Goal: Find specific page/section: Find specific page/section

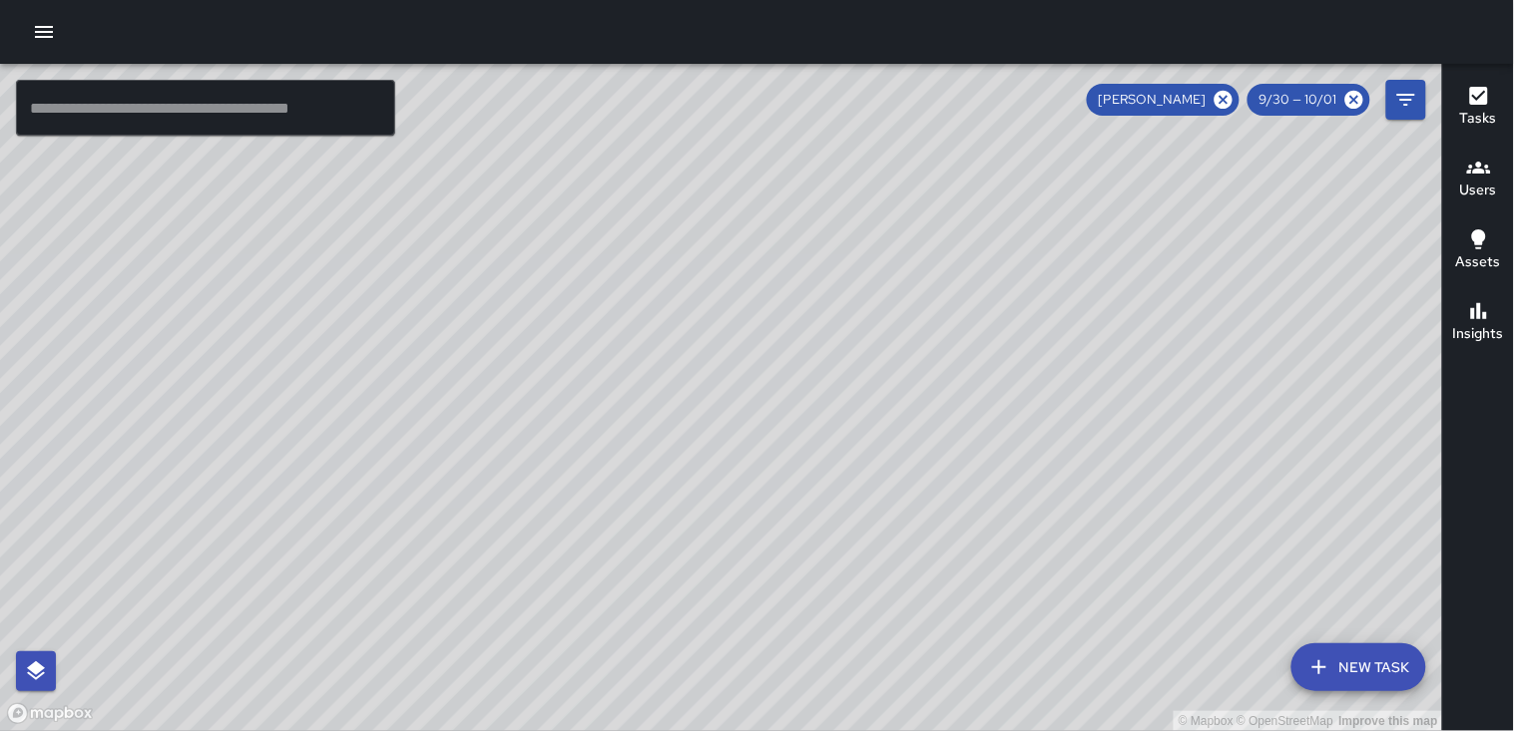
scroll to position [7610, 0]
drag, startPoint x: 1130, startPoint y: 335, endPoint x: 555, endPoint y: 701, distance: 682.3
click at [552, 730] on html "© Mapbox © OpenStreetMap Improve this map ​ New Task [PERSON_NAME] 9/30 — 10/01…" at bounding box center [757, 365] width 1514 height 731
drag, startPoint x: 669, startPoint y: 430, endPoint x: 673, endPoint y: 701, distance: 271.4
click at [671, 709] on div "© Mapbox © OpenStreetMap Improve this map" at bounding box center [721, 397] width 1443 height 667
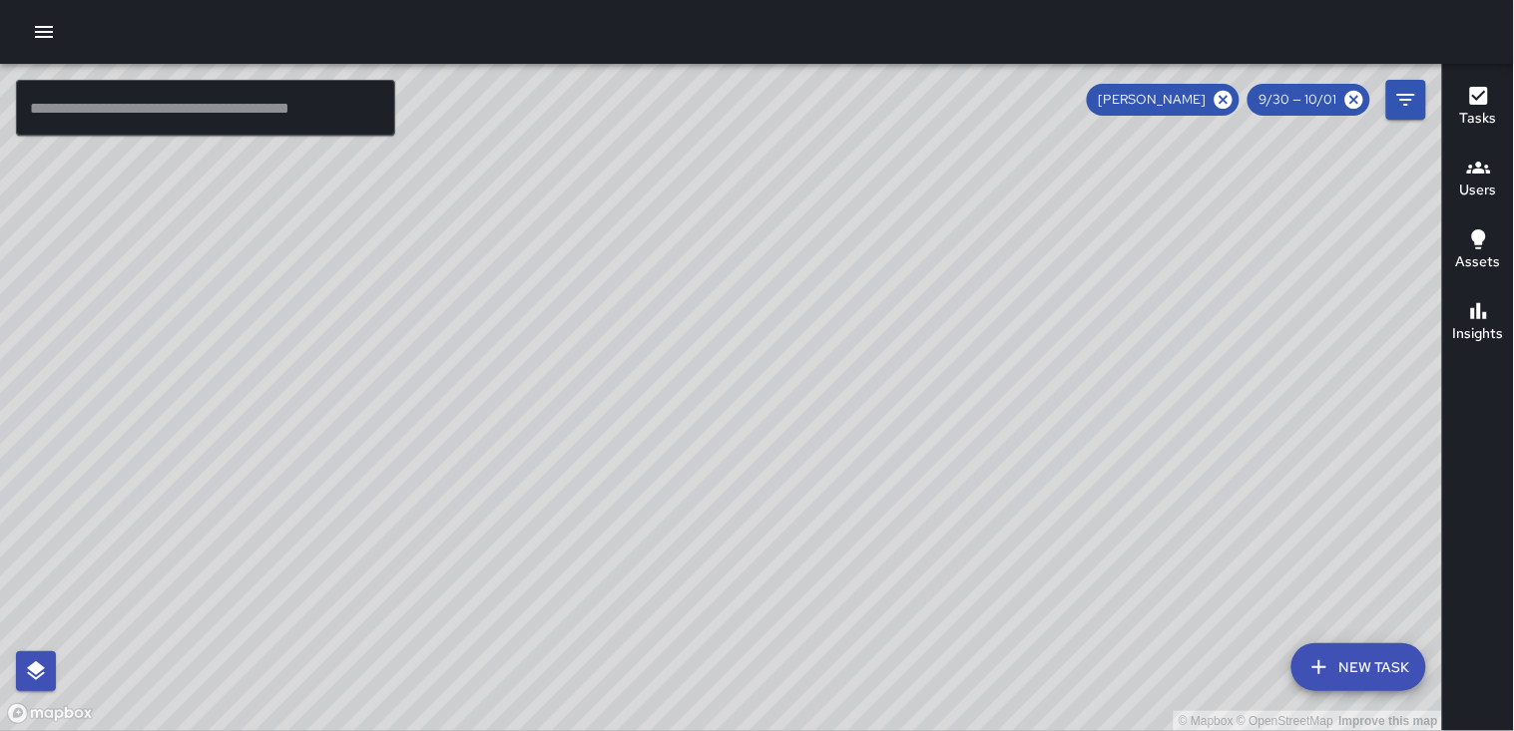
drag, startPoint x: 1076, startPoint y: 376, endPoint x: 944, endPoint y: 607, distance: 265.4
click at [911, 730] on html "© Mapbox © OpenStreetMap Improve this map ​ New Task [PERSON_NAME] 9/30 — 10/01…" at bounding box center [757, 365] width 1514 height 731
drag, startPoint x: 1028, startPoint y: 413, endPoint x: 844, endPoint y: 664, distance: 311.3
click at [823, 730] on html "© Mapbox © OpenStreetMap Improve this map ​ New Task [PERSON_NAME] 9/30 — 10/01…" at bounding box center [757, 365] width 1514 height 731
drag, startPoint x: 1014, startPoint y: 349, endPoint x: 882, endPoint y: 631, distance: 310.6
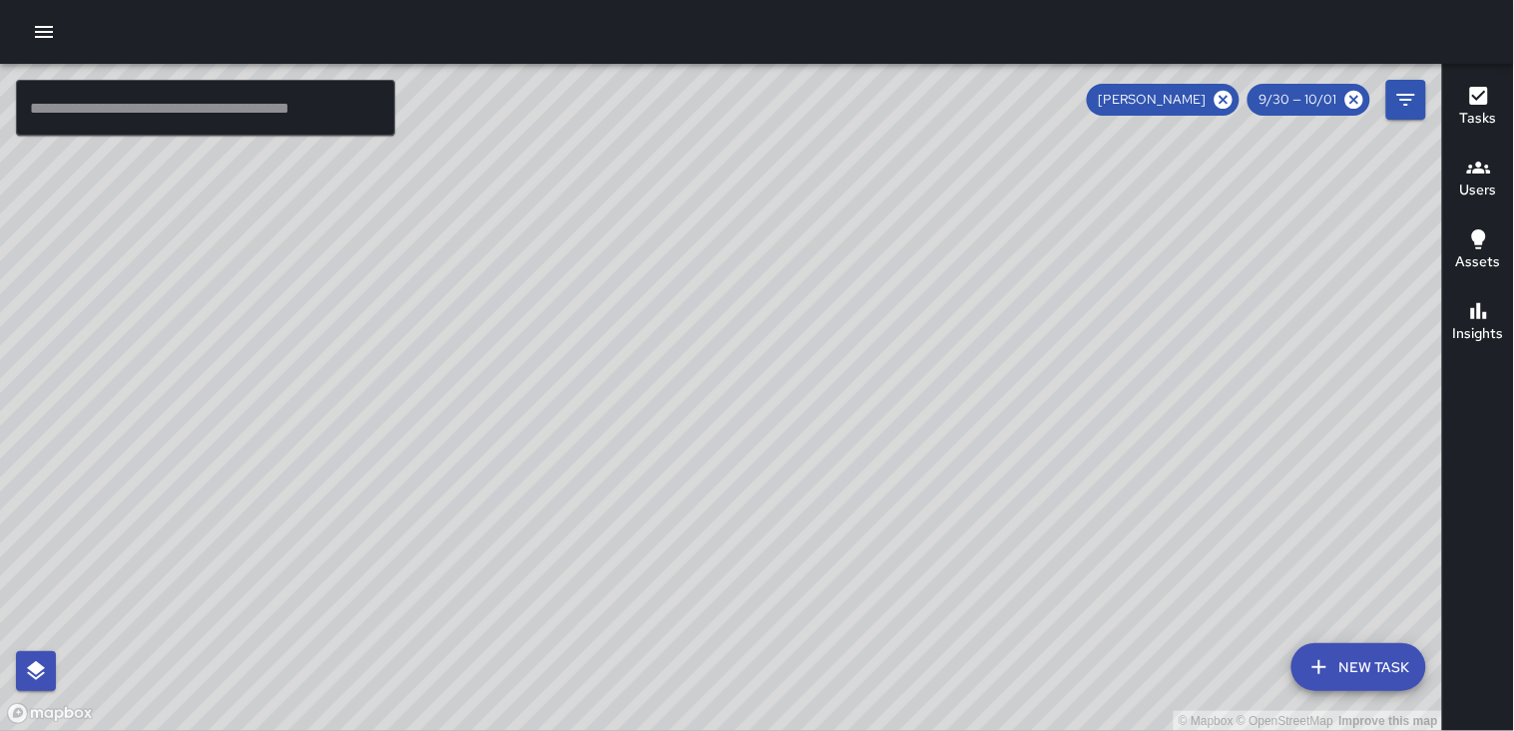
click at [882, 642] on div "© Mapbox © OpenStreetMap Improve this map" at bounding box center [721, 397] width 1443 height 667
drag, startPoint x: 849, startPoint y: 307, endPoint x: 854, endPoint y: 364, distance: 57.1
click at [853, 364] on div "© Mapbox © OpenStreetMap Improve this map" at bounding box center [721, 397] width 1443 height 667
click at [1224, 94] on icon at bounding box center [1223, 100] width 18 height 18
drag, startPoint x: 922, startPoint y: 158, endPoint x: 928, endPoint y: 364, distance: 206.6
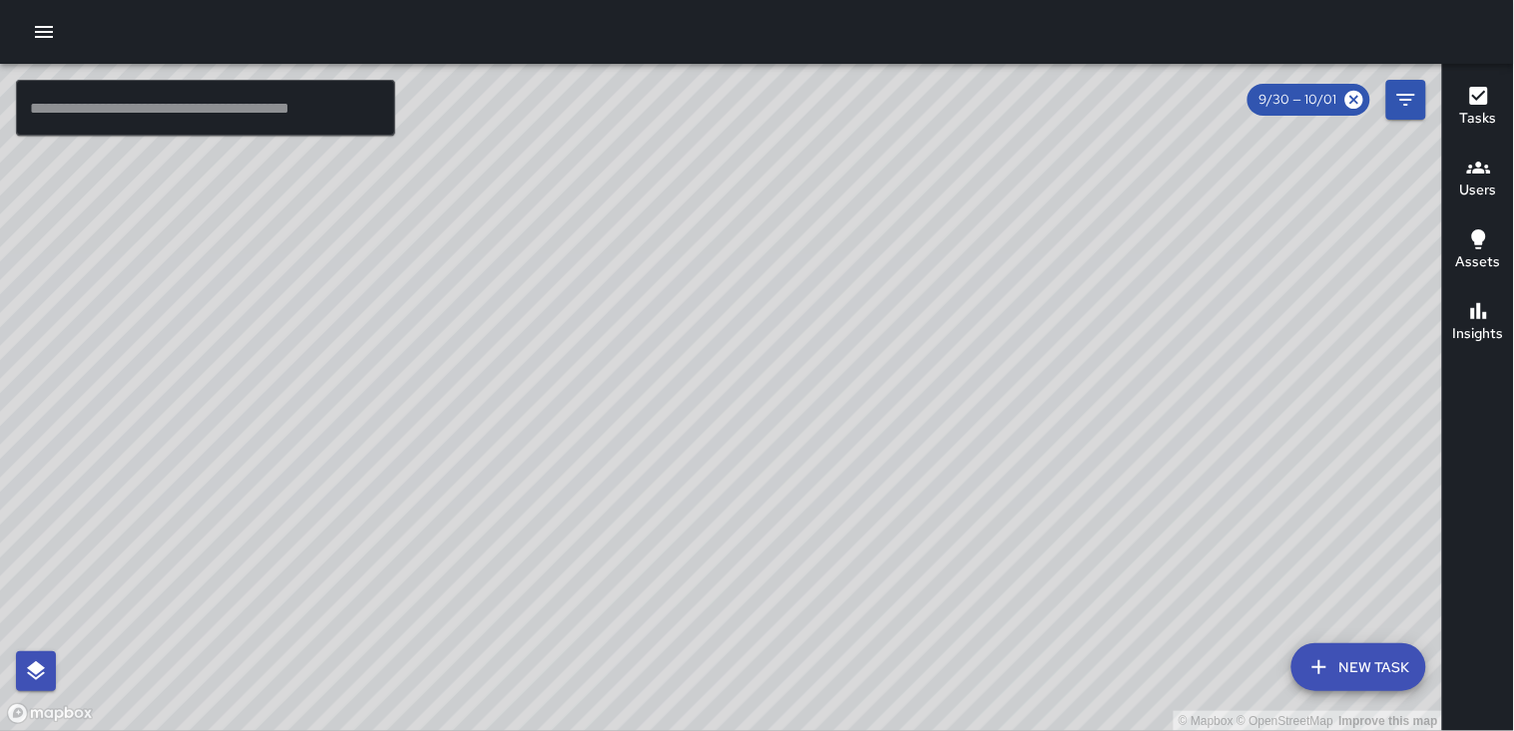
click at [928, 364] on div "© Mapbox © OpenStreetMap Improve this map" at bounding box center [721, 397] width 1443 height 667
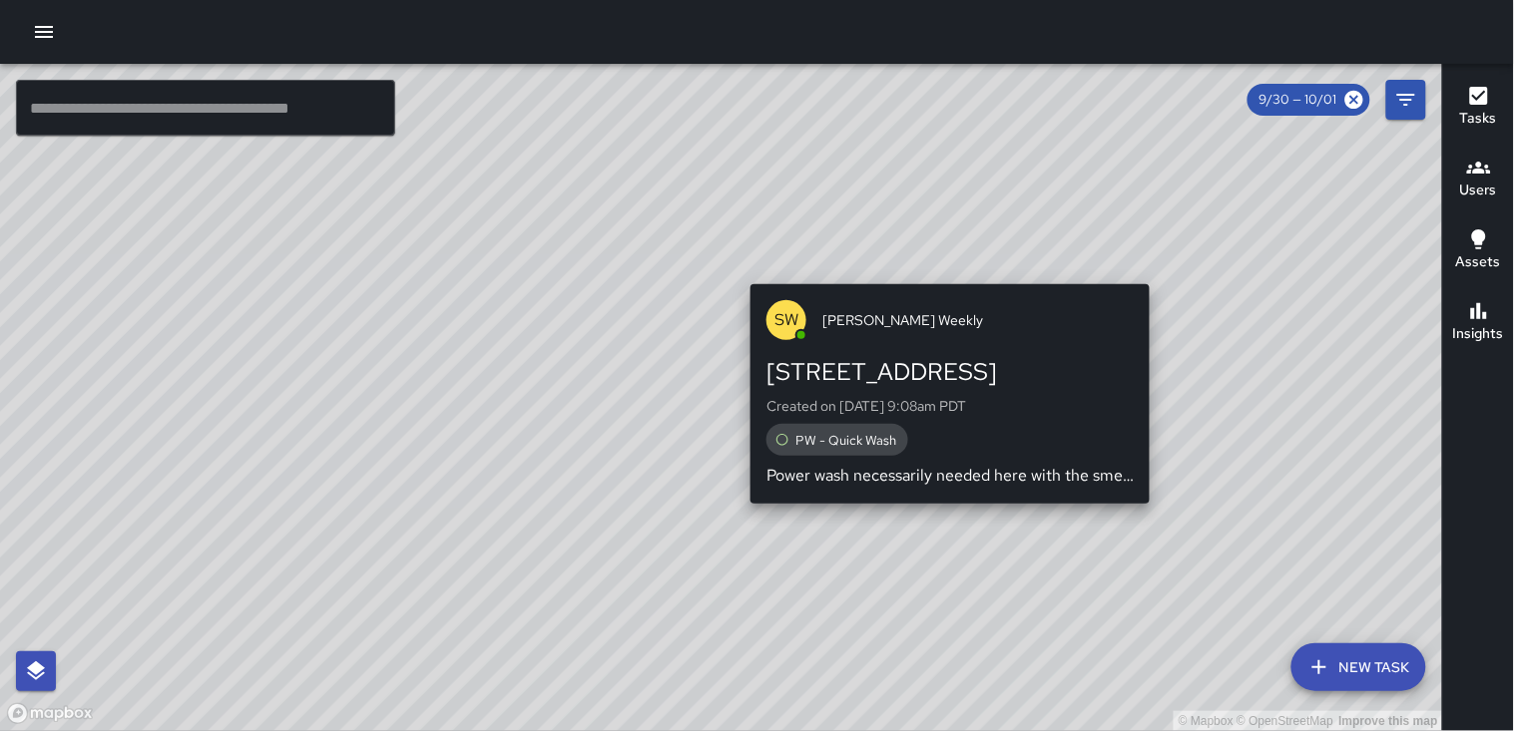
click at [941, 272] on div "© Mapbox © OpenStreetMap Improve this map [PERSON_NAME] Weekly [STREET_ADDRESS]…" at bounding box center [721, 397] width 1443 height 667
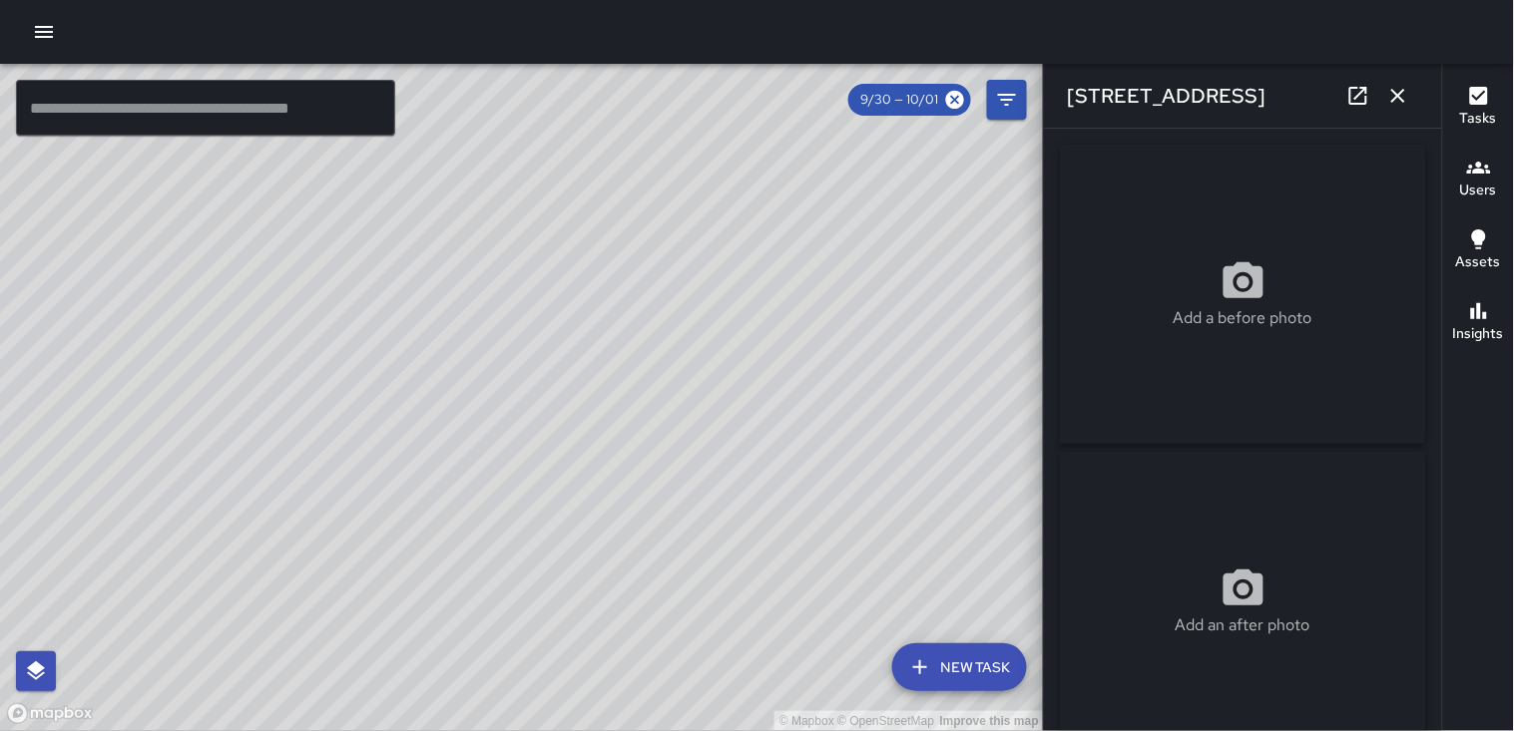
type input "**********"
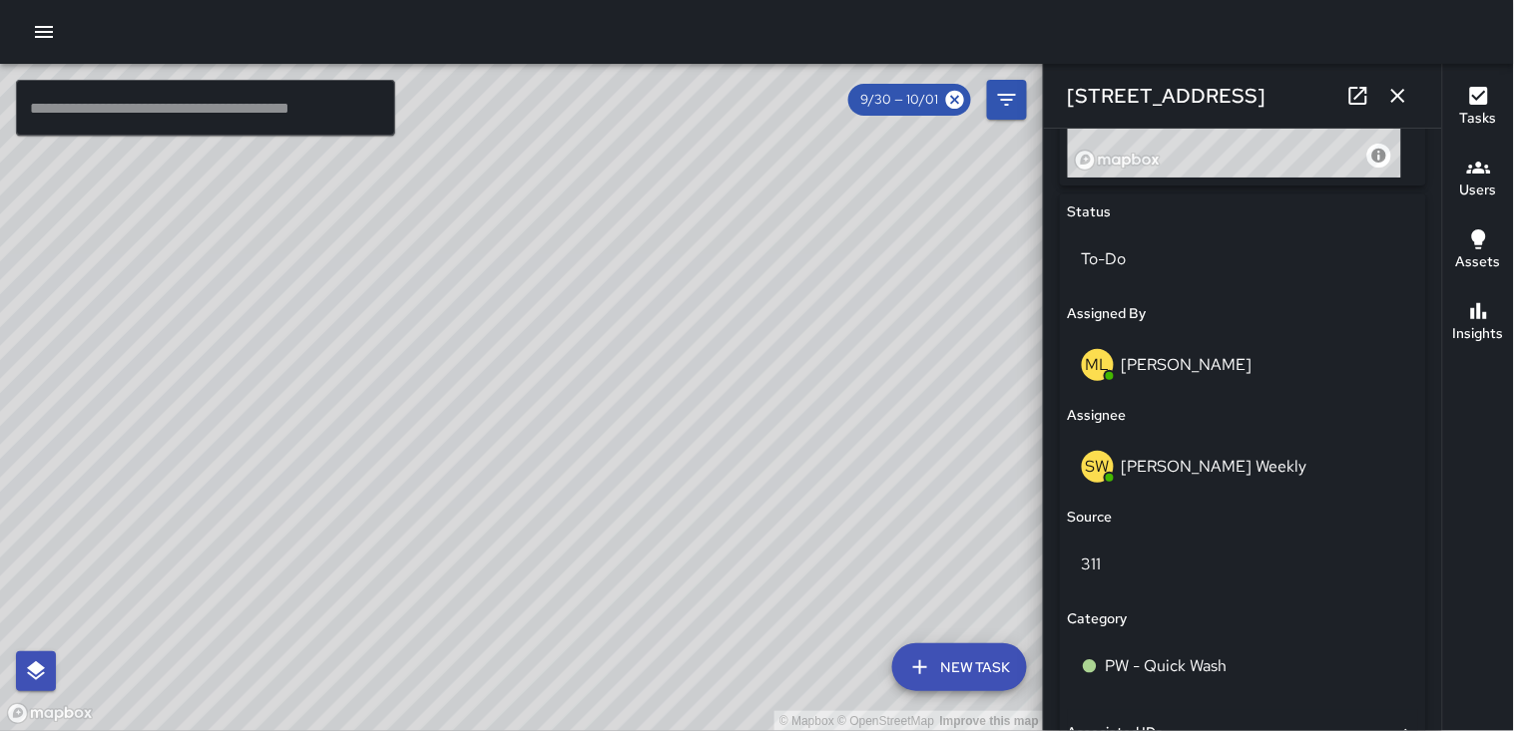
scroll to position [890, 0]
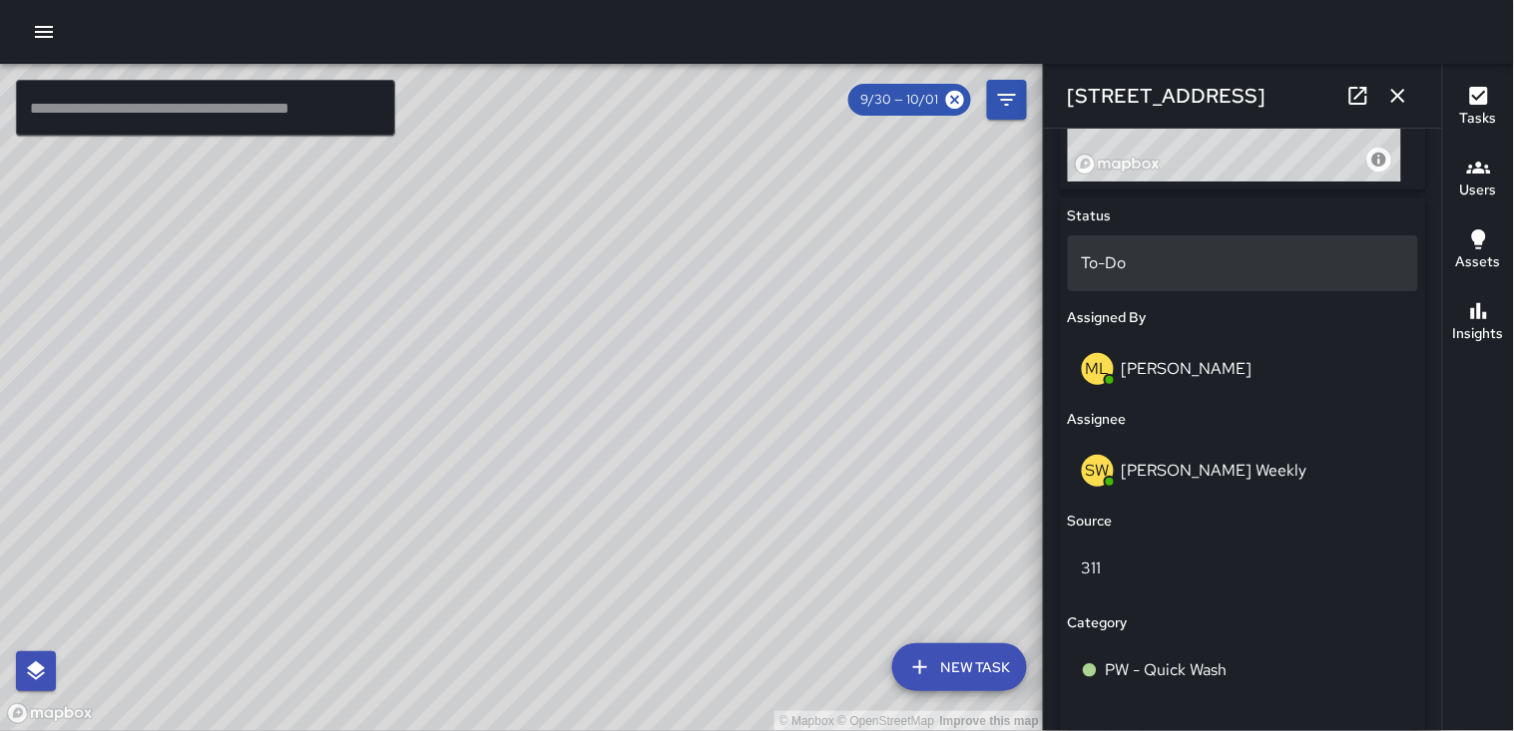
click at [1204, 284] on div "To-Do" at bounding box center [1243, 263] width 350 height 56
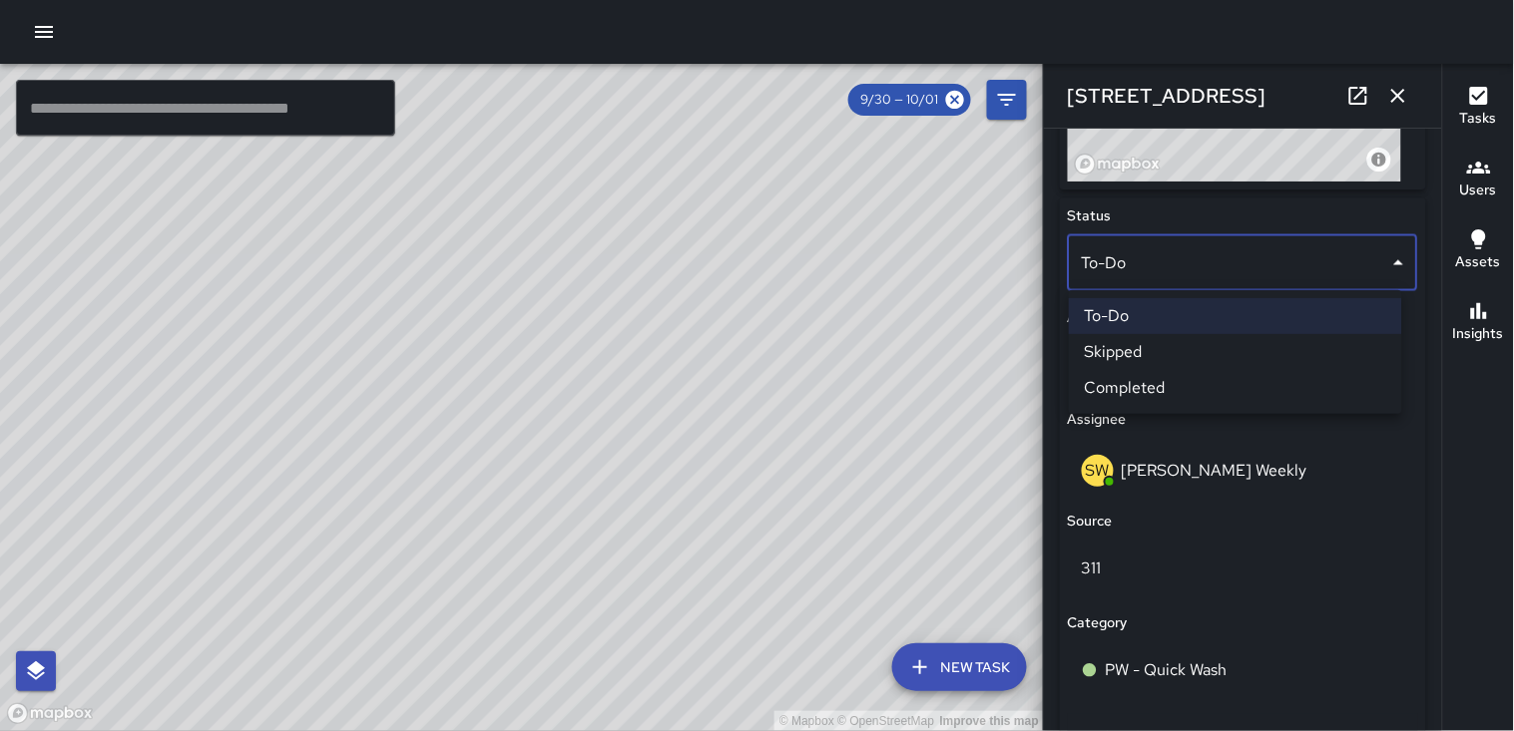
click at [1192, 374] on li "Completed" at bounding box center [1235, 388] width 333 height 36
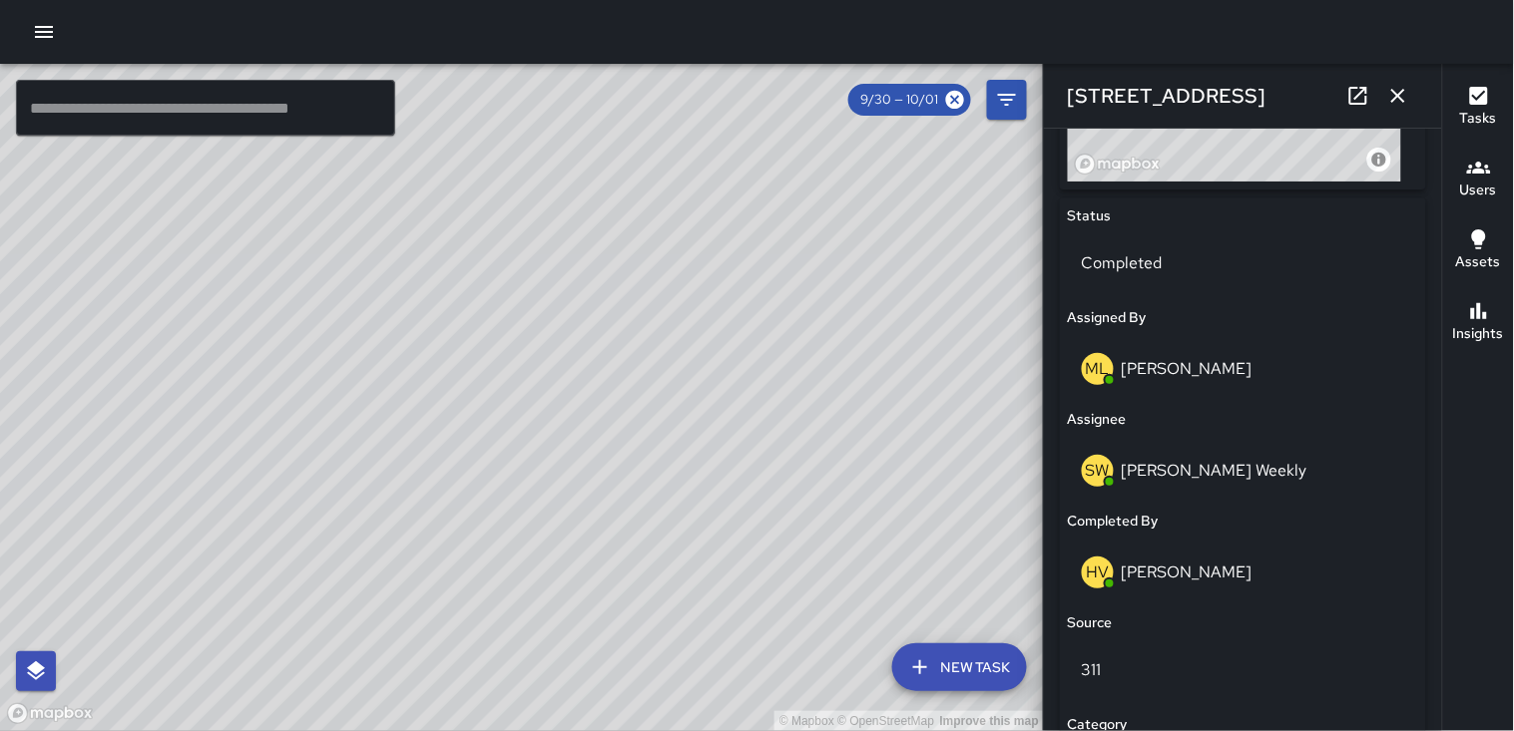
drag, startPoint x: 746, startPoint y: 471, endPoint x: 625, endPoint y: 285, distance: 221.9
click at [625, 287] on div "© Mapbox © OpenStreetMap Improve this map" at bounding box center [522, 397] width 1044 height 667
drag, startPoint x: 815, startPoint y: 561, endPoint x: 654, endPoint y: 323, distance: 286.7
click at [654, 323] on div "© Mapbox © OpenStreetMap Improve this map" at bounding box center [522, 397] width 1044 height 667
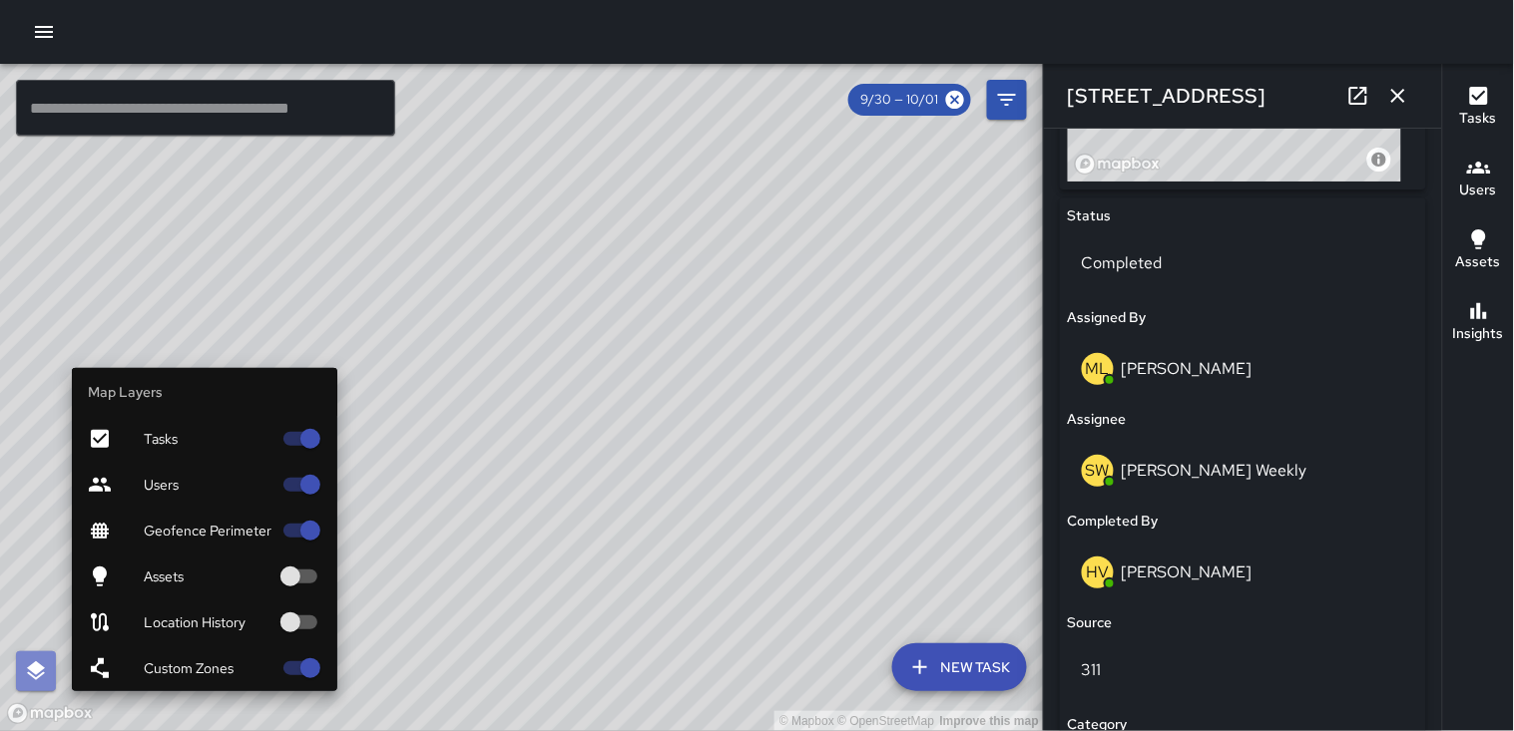
click at [35, 659] on icon "button" at bounding box center [36, 671] width 24 height 24
click at [265, 666] on span "Custom Zones" at bounding box center [208, 668] width 128 height 20
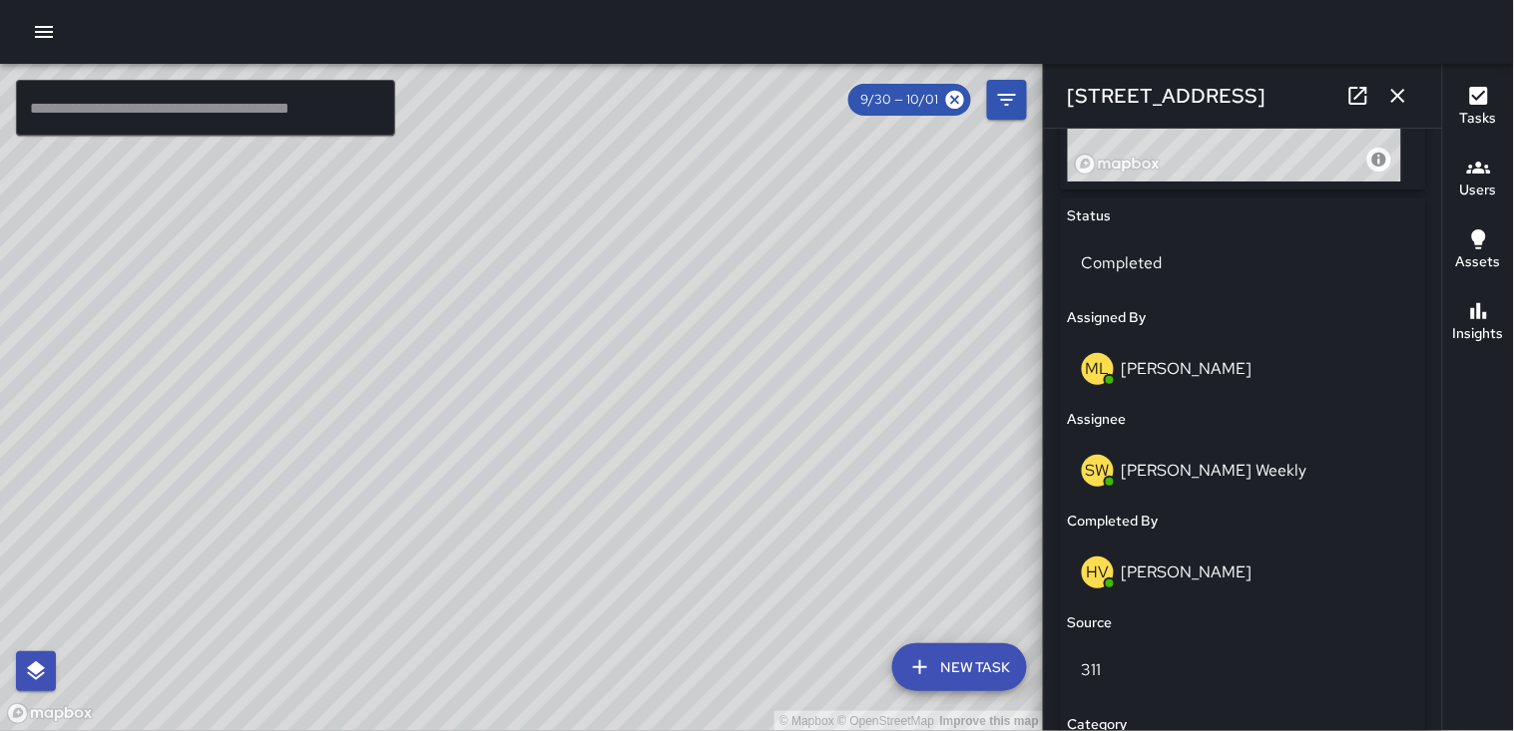
drag, startPoint x: 450, startPoint y: 584, endPoint x: 577, endPoint y: 345, distance: 270.0
click at [577, 345] on div "© Mapbox © OpenStreetMap Improve this map" at bounding box center [522, 397] width 1044 height 667
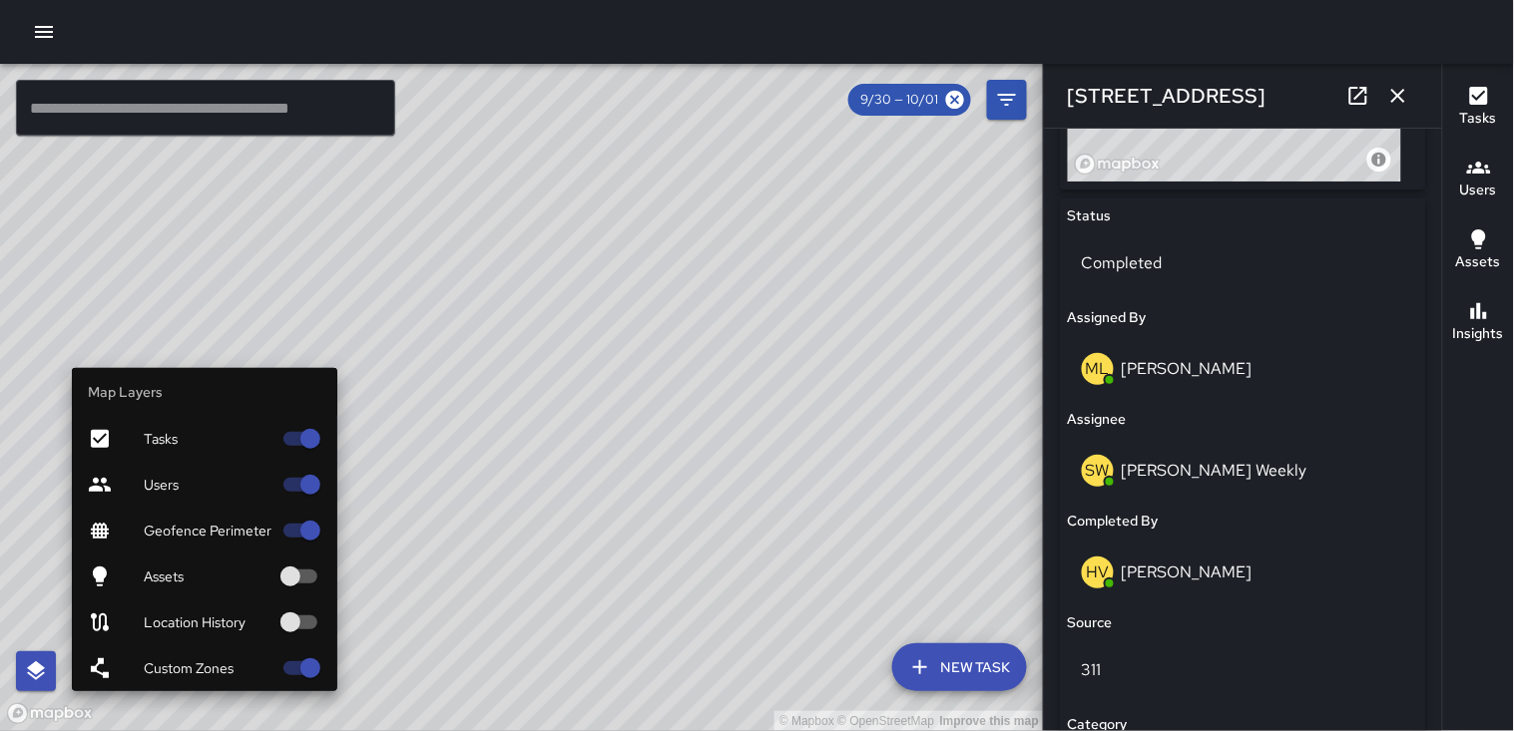
click at [38, 655] on button "button" at bounding box center [36, 672] width 40 height 40
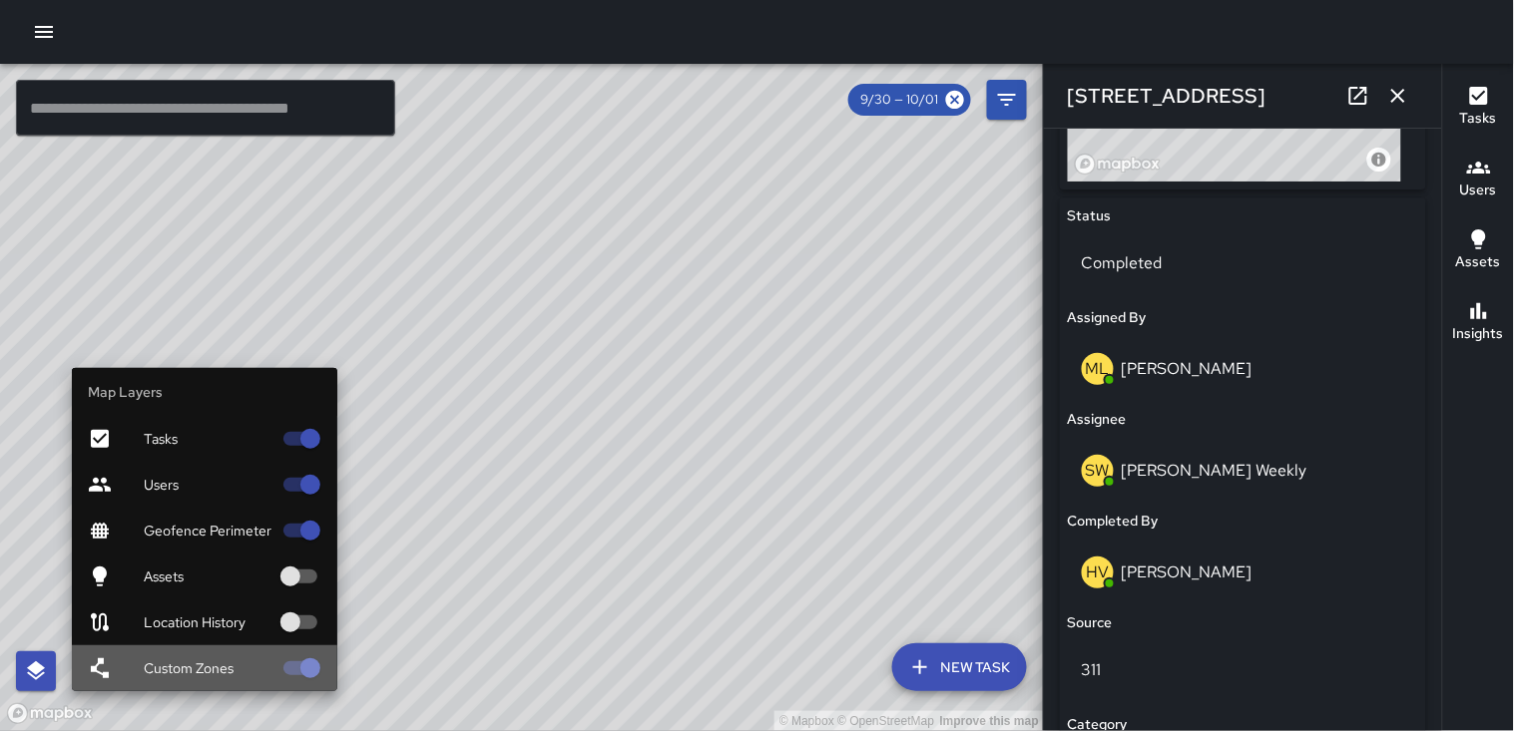
click at [175, 668] on span "Custom Zones" at bounding box center [208, 668] width 128 height 20
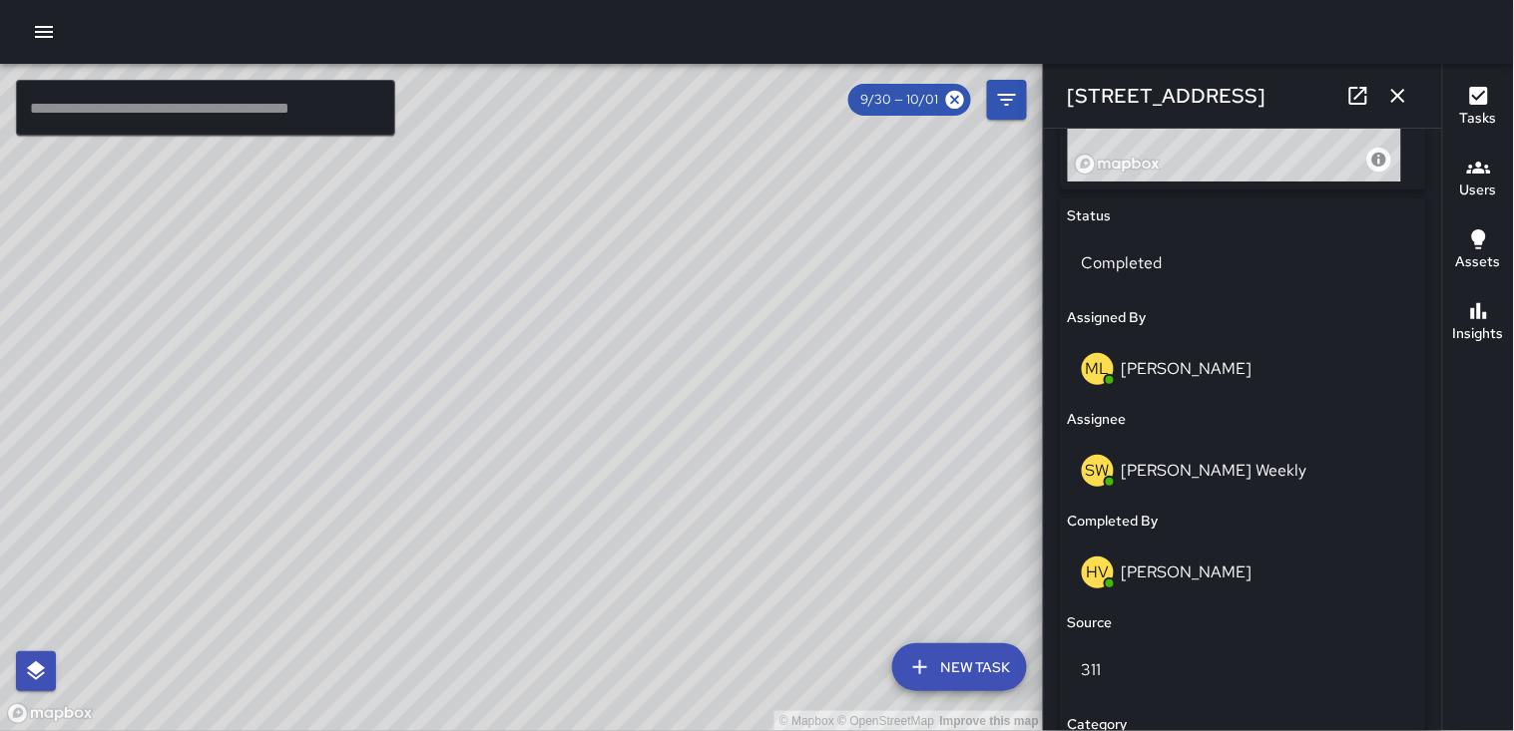
drag, startPoint x: 576, startPoint y: 513, endPoint x: 594, endPoint y: 470, distance: 46.5
click at [594, 470] on div "© Mapbox © OpenStreetMap Improve this map" at bounding box center [522, 397] width 1044 height 667
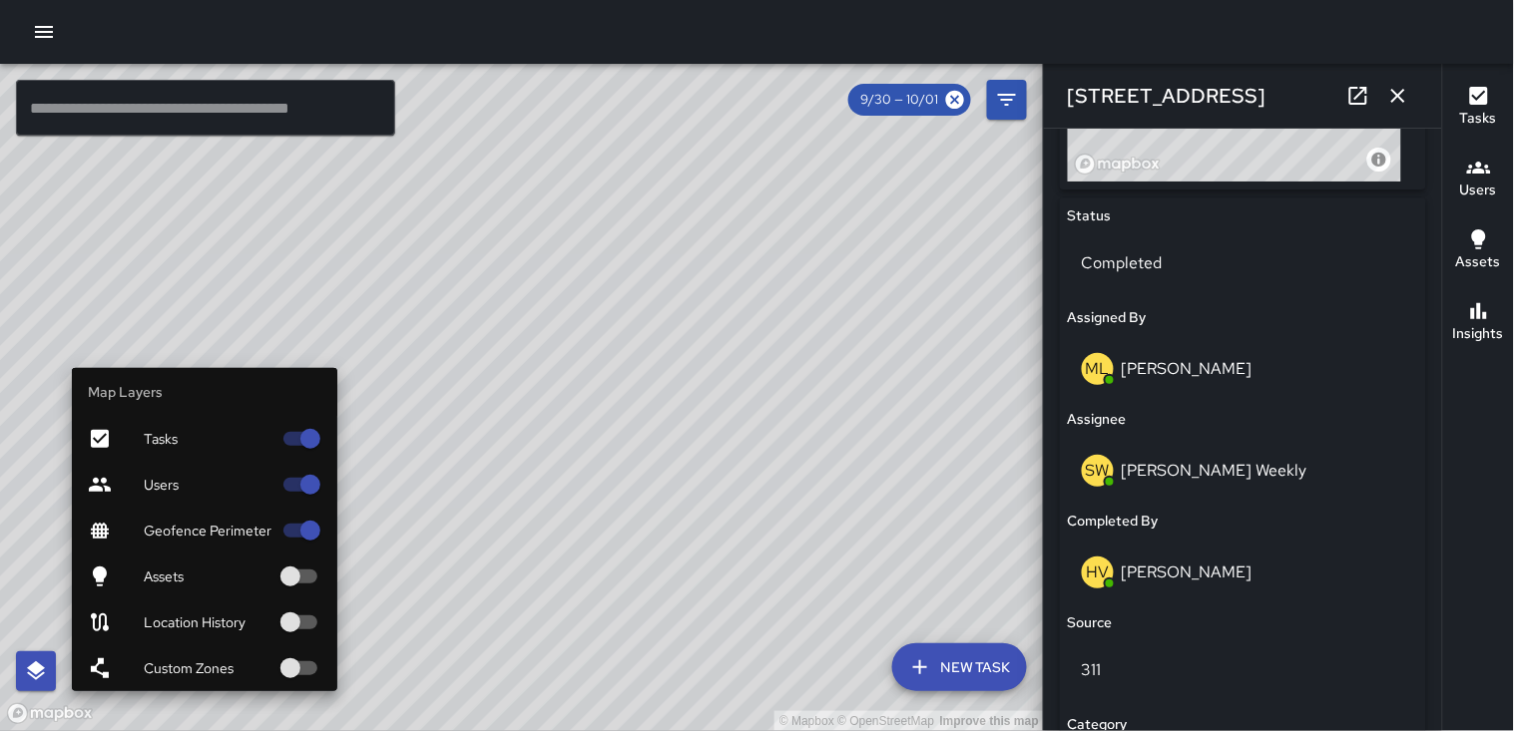
click at [51, 671] on button "button" at bounding box center [36, 672] width 40 height 40
click at [183, 690] on div "Custom Zones" at bounding box center [204, 669] width 265 height 46
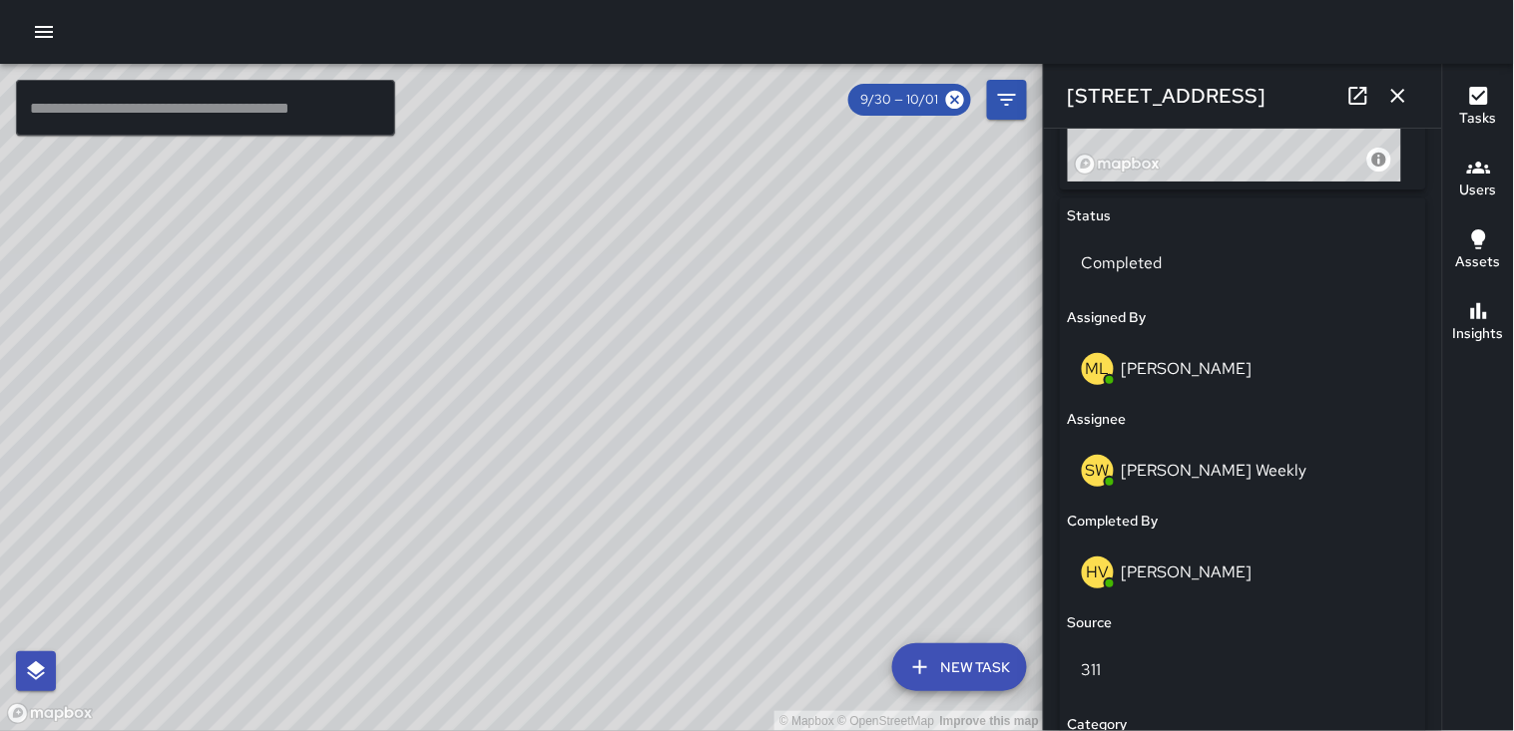
click at [686, 656] on div "© Mapbox © OpenStreetMap Improve this map" at bounding box center [522, 397] width 1044 height 667
drag, startPoint x: 832, startPoint y: 505, endPoint x: 649, endPoint y: 763, distance: 317.0
click at [649, 730] on html "© Mapbox © OpenStreetMap Improve this map ​ New Task 9/30 — 10/01 Map Layers Ta…" at bounding box center [757, 365] width 1514 height 731
drag, startPoint x: 723, startPoint y: 415, endPoint x: 596, endPoint y: 642, distance: 260.0
click at [592, 730] on html "© Mapbox © OpenStreetMap Improve this map MM [PERSON_NAME] [STREET_ADDRESS] Com…" at bounding box center [757, 365] width 1514 height 731
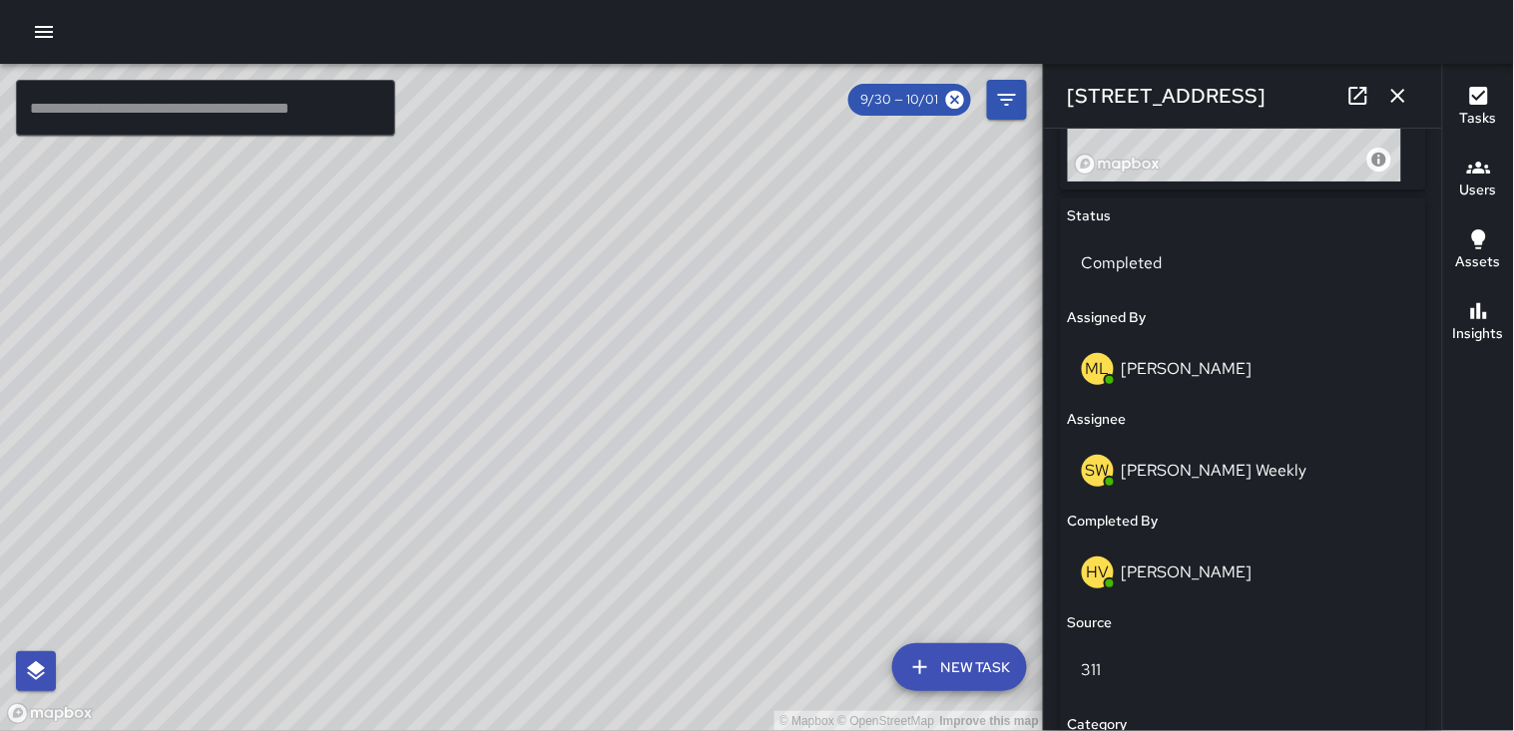
drag, startPoint x: 688, startPoint y: 303, endPoint x: 660, endPoint y: 446, distance: 145.4
click at [660, 446] on div "© Mapbox © OpenStreetMap Improve this map" at bounding box center [522, 397] width 1044 height 667
drag, startPoint x: 482, startPoint y: 335, endPoint x: 786, endPoint y: 607, distance: 407.7
click at [786, 607] on div "© Mapbox © OpenStreetMap Improve this map" at bounding box center [522, 397] width 1044 height 667
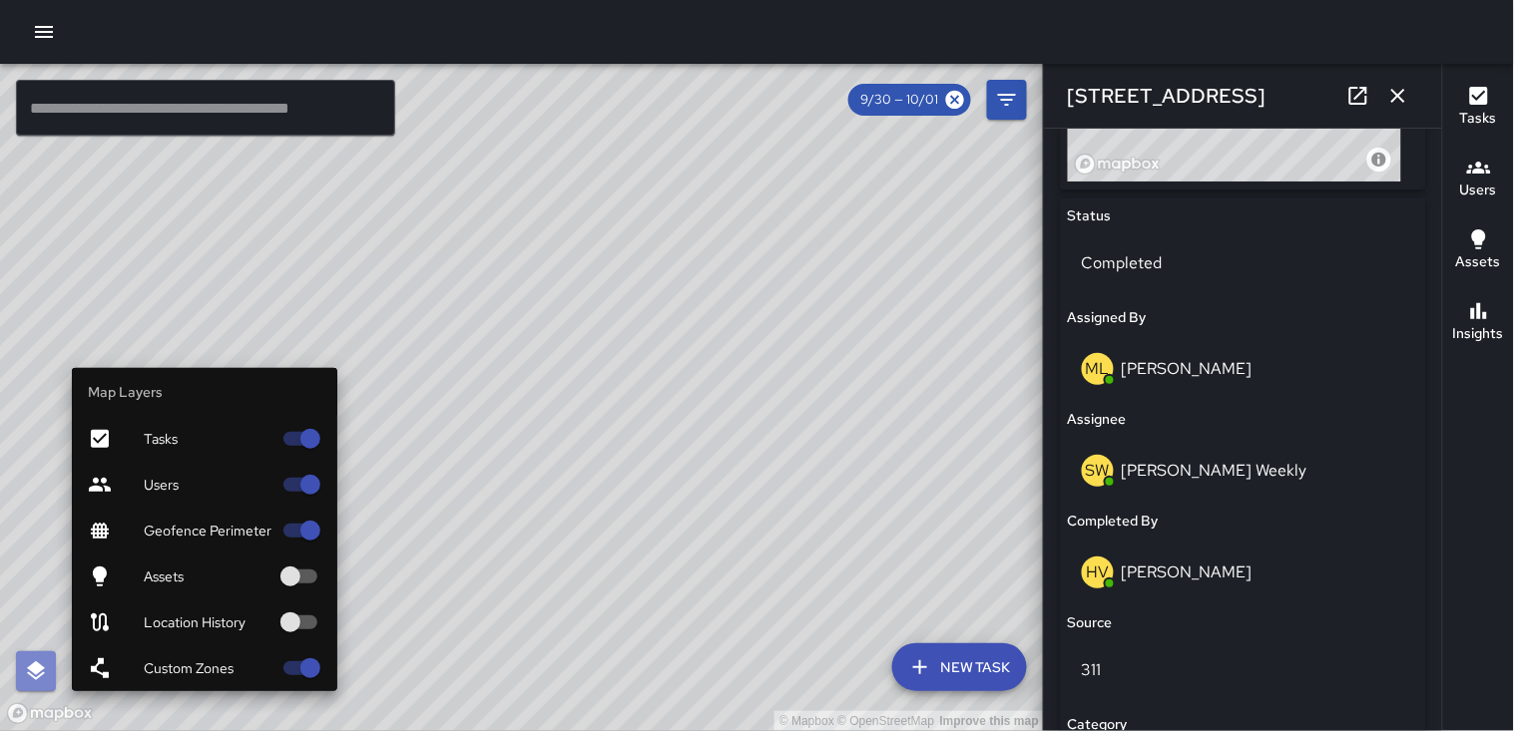
click at [34, 664] on icon "button" at bounding box center [36, 670] width 18 height 19
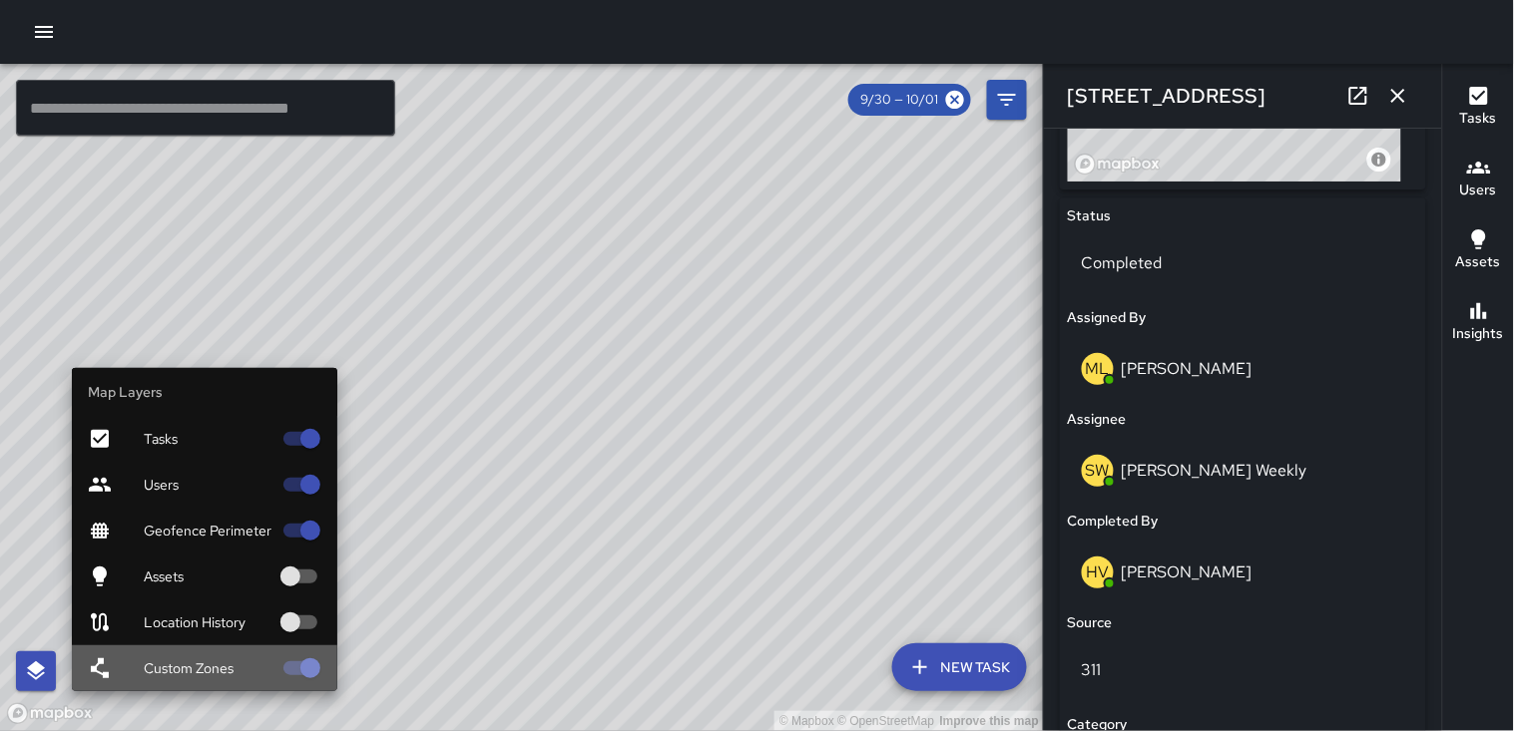
click at [210, 663] on span "Custom Zones" at bounding box center [208, 668] width 128 height 20
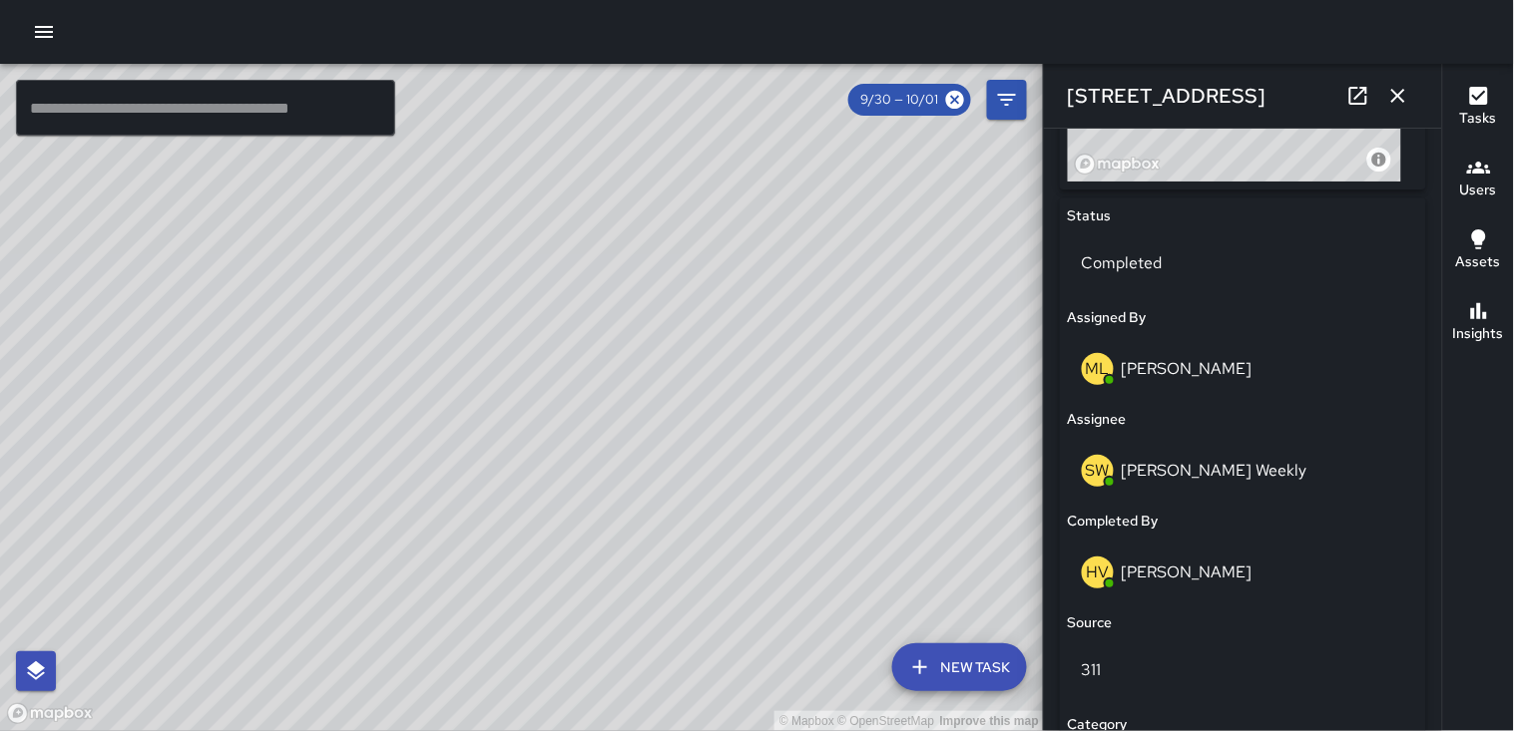
drag, startPoint x: 495, startPoint y: 571, endPoint x: 616, endPoint y: 331, distance: 268.2
click at [621, 325] on div "© Mapbox © OpenStreetMap Improve this map" at bounding box center [522, 397] width 1044 height 667
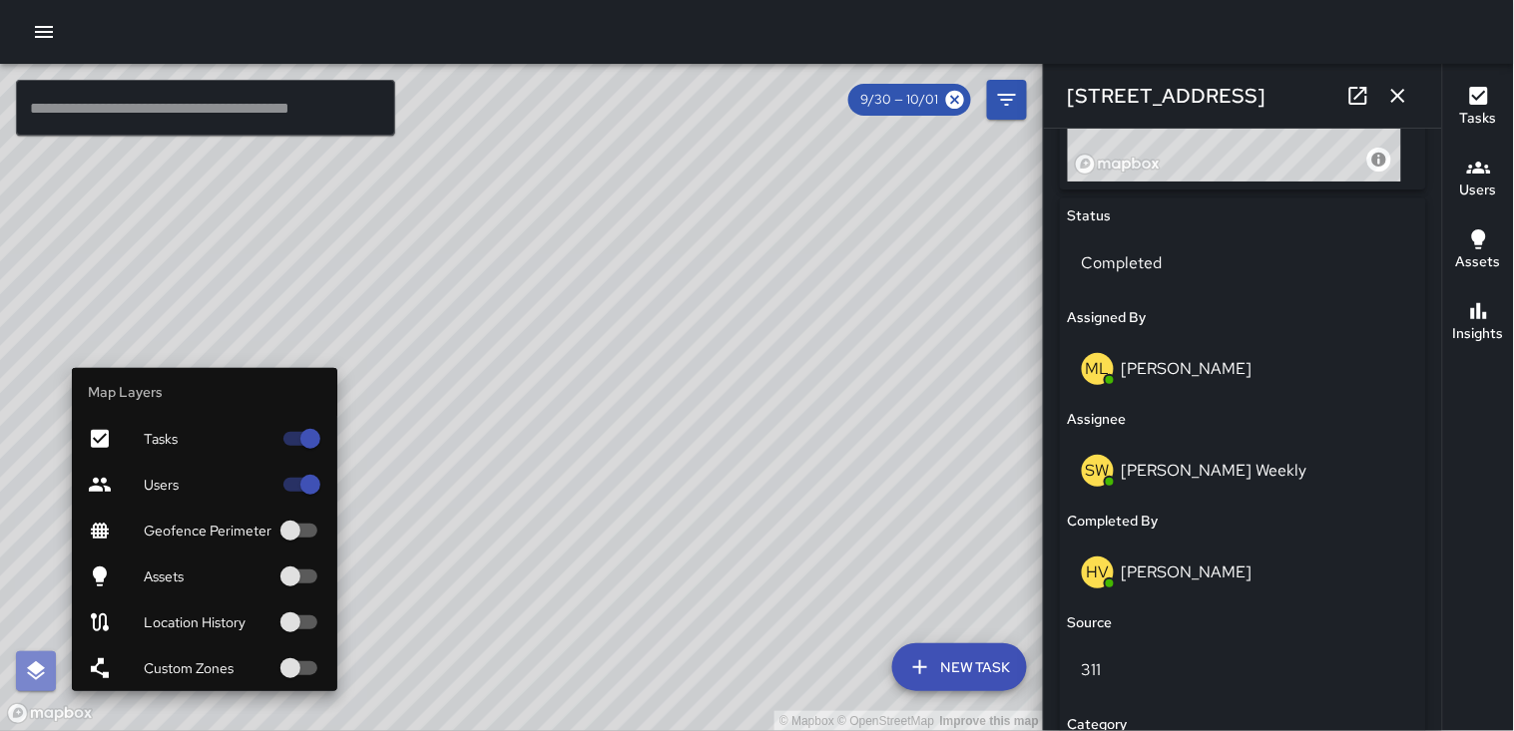
drag, startPoint x: 45, startPoint y: 655, endPoint x: 43, endPoint y: 646, distance: 10.2
click at [43, 654] on button "button" at bounding box center [36, 672] width 40 height 40
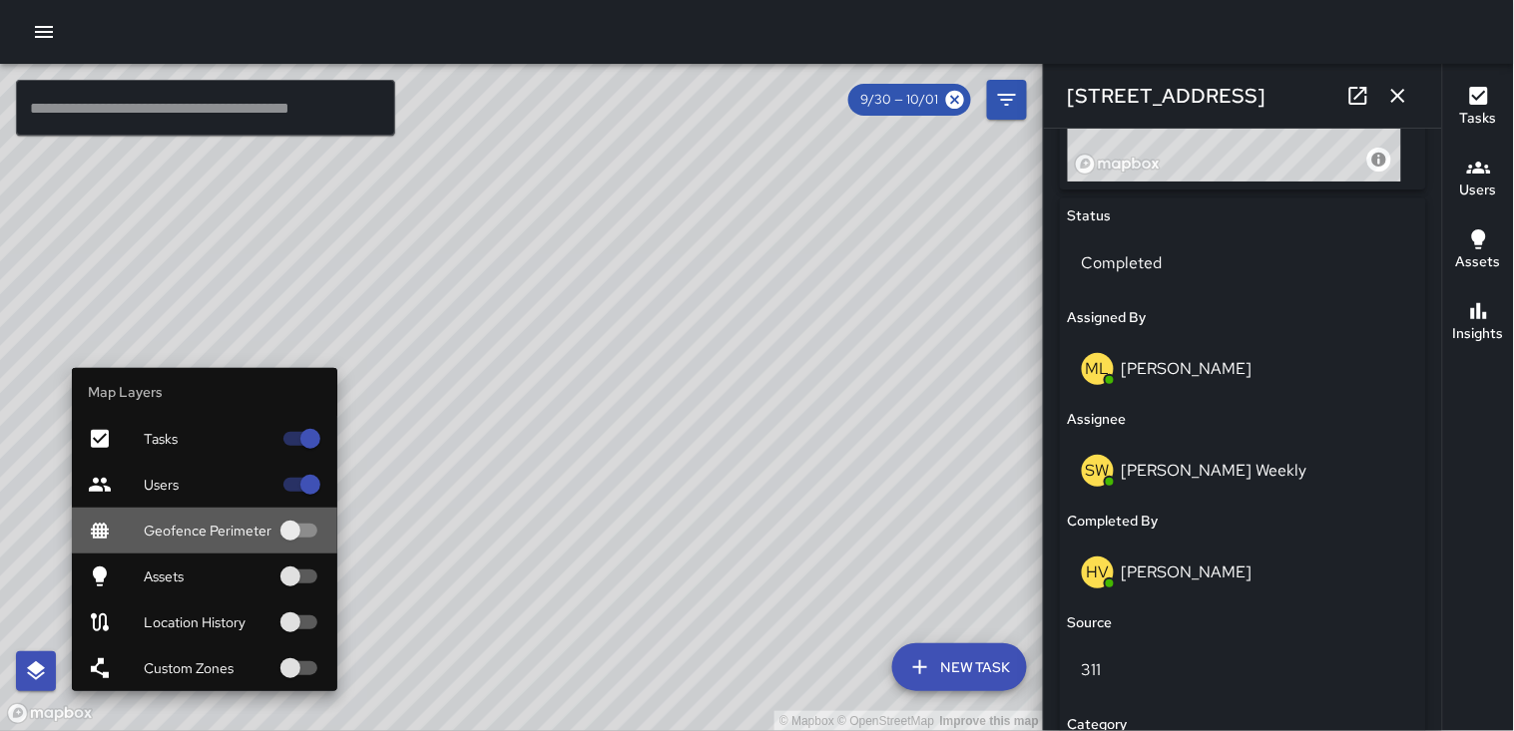
click at [242, 532] on span "Geofence Perimeter" at bounding box center [208, 531] width 128 height 20
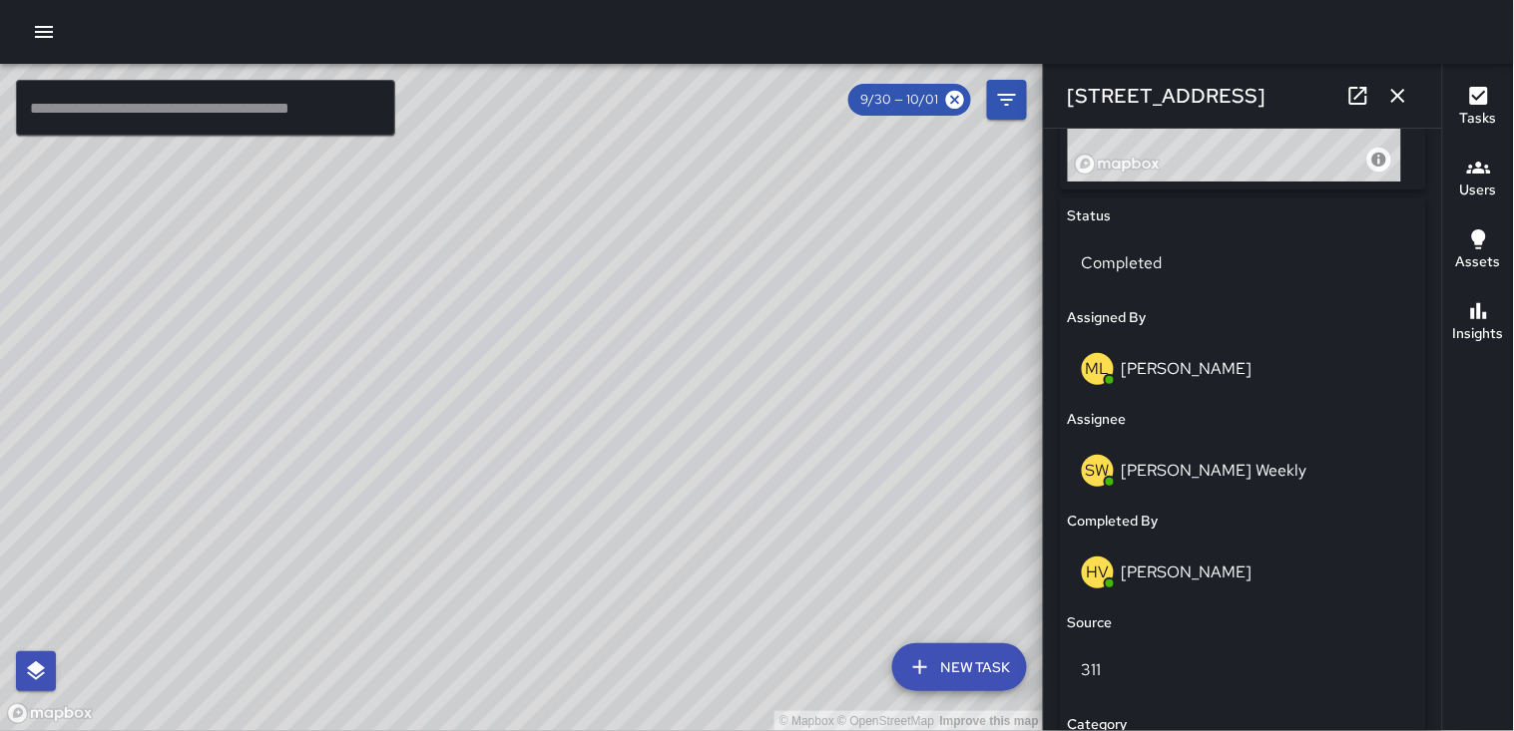
drag, startPoint x: 477, startPoint y: 564, endPoint x: 484, endPoint y: 406, distance: 157.8
click at [486, 406] on div "© Mapbox © OpenStreetMap Improve this map" at bounding box center [522, 397] width 1044 height 667
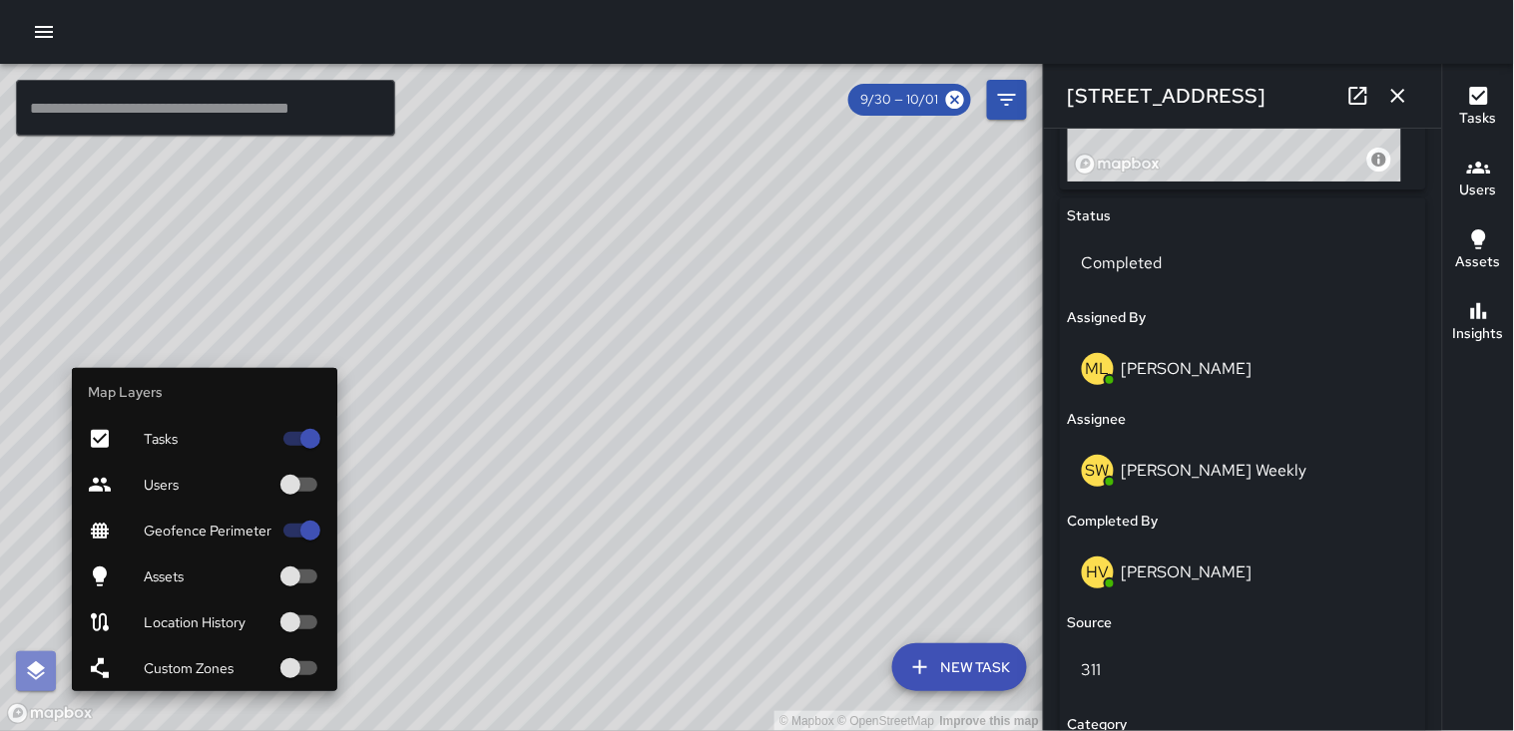
click at [28, 661] on icon "button" at bounding box center [36, 671] width 24 height 24
click at [211, 502] on div "Users" at bounding box center [204, 485] width 265 height 46
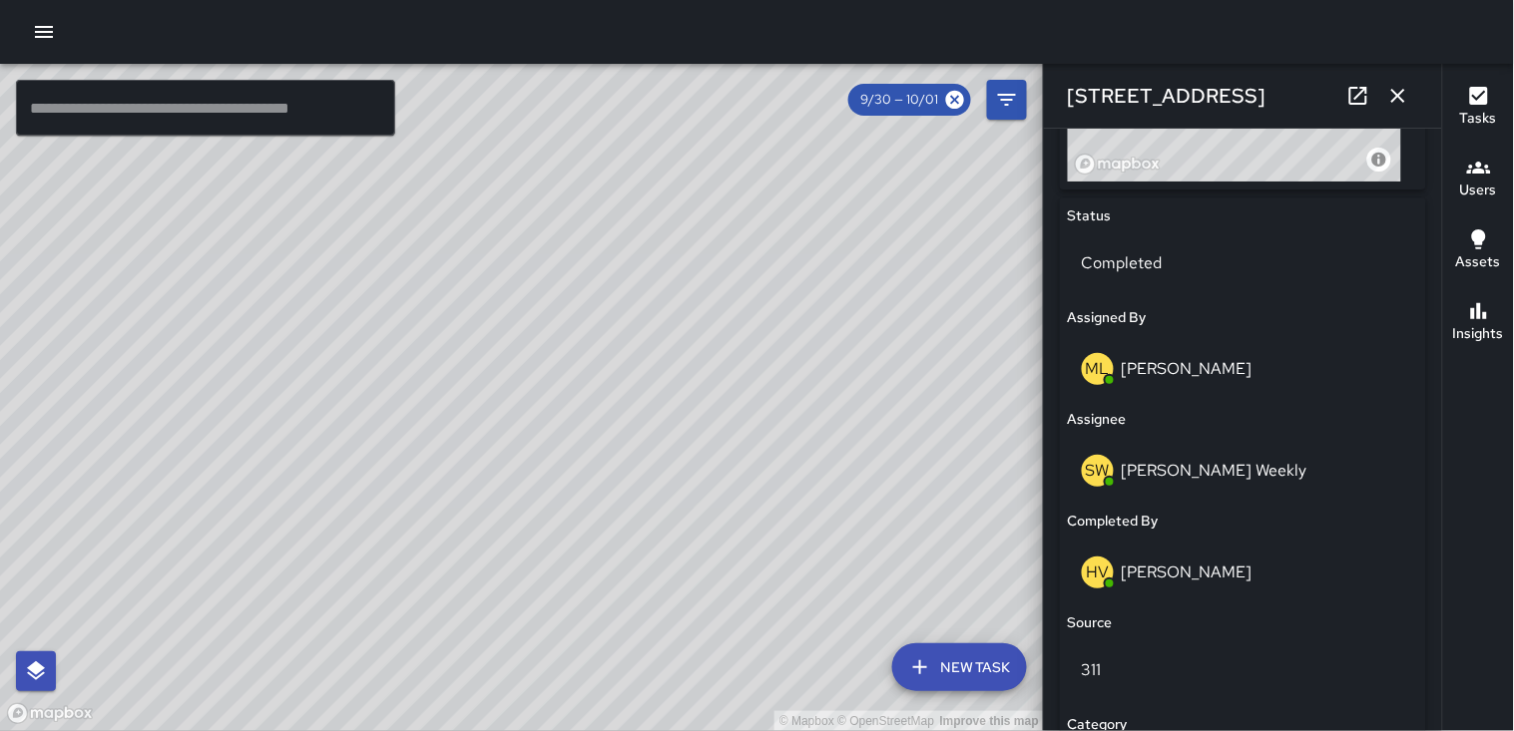
drag, startPoint x: 642, startPoint y: 515, endPoint x: 713, endPoint y: 376, distance: 156.2
click at [713, 376] on div "© Mapbox © OpenStreetMap Improve this map" at bounding box center [522, 397] width 1044 height 667
